Goal: Find specific page/section: Find specific page/section

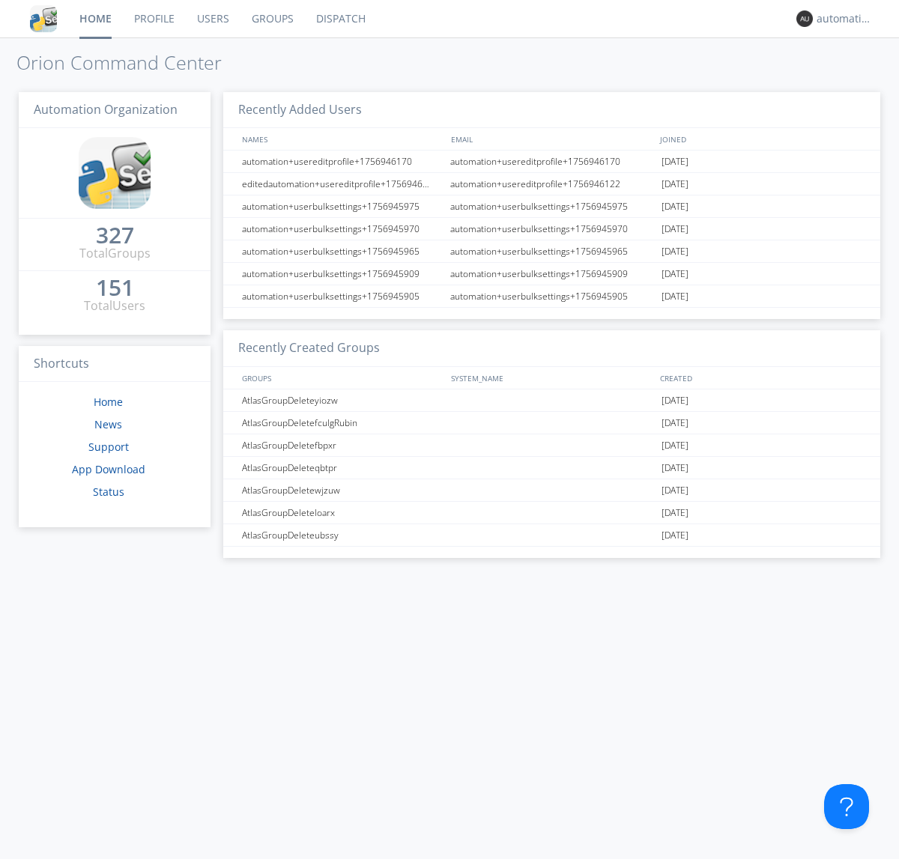
click at [339, 19] on link "Dispatch" at bounding box center [341, 18] width 72 height 37
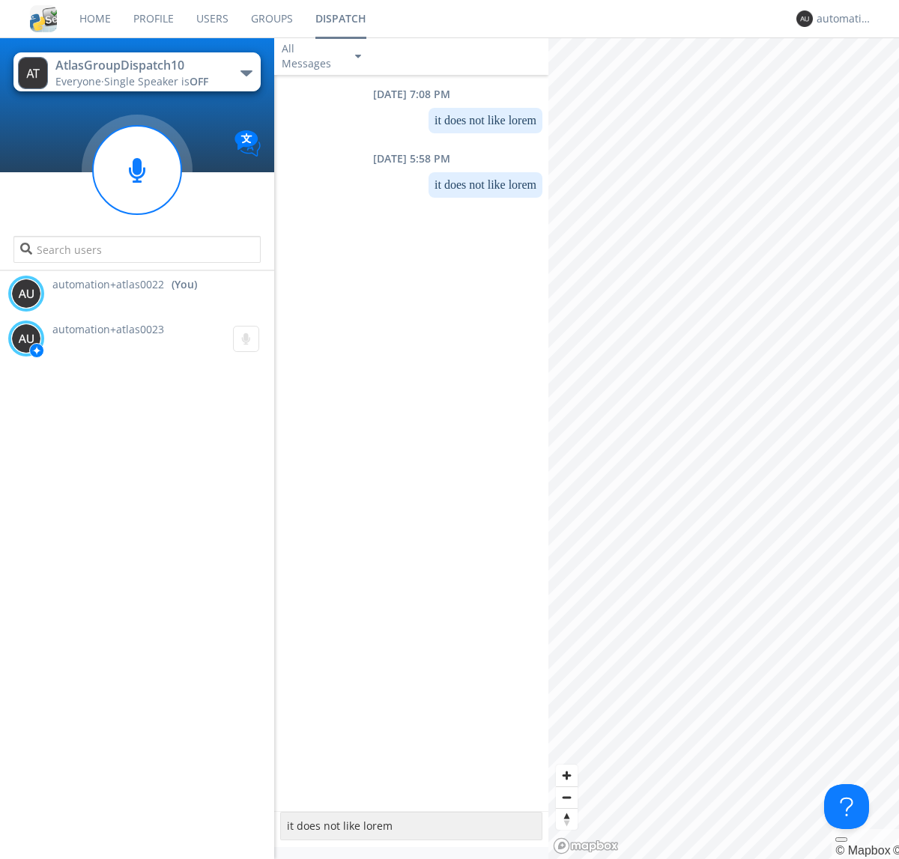
type textarea "it does not like lorem"
click at [840, 19] on div "automation+atlas0022" at bounding box center [844, 18] width 56 height 15
